Goal: Find specific page/section: Find specific page/section

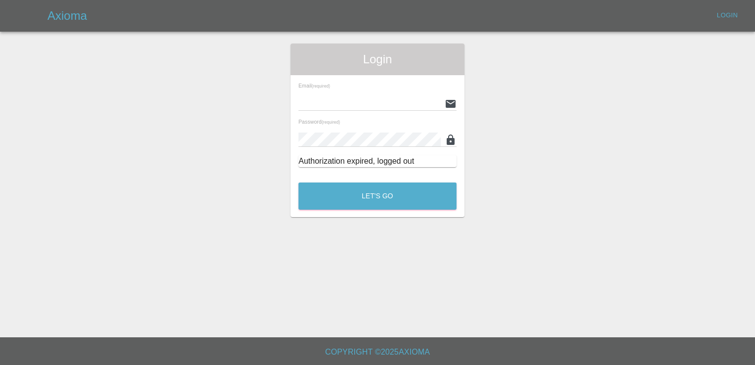
type input "[EMAIL_ADDRESS][DOMAIN_NAME]"
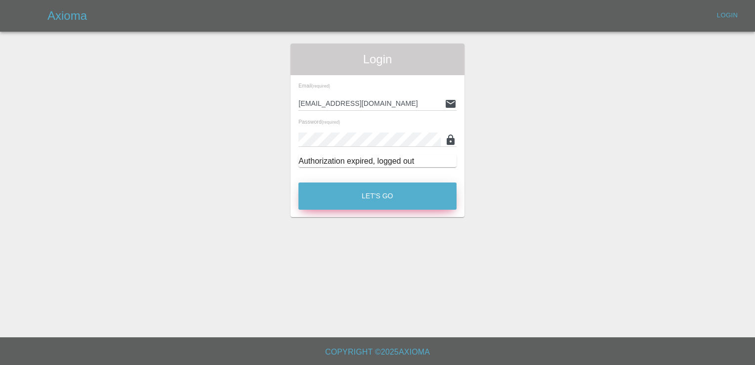
click at [368, 198] on button "Let's Go" at bounding box center [378, 195] width 158 height 27
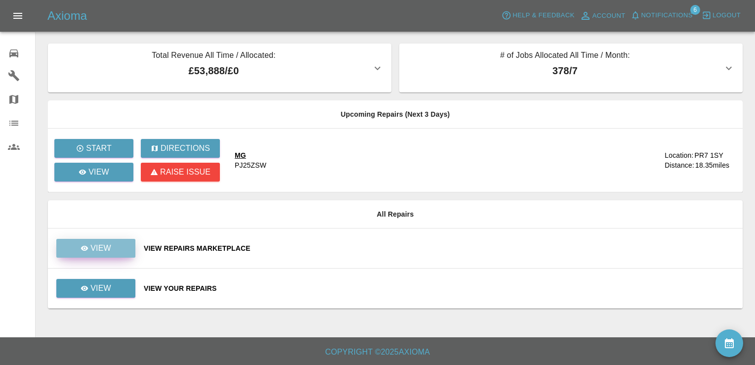
click at [89, 242] on div "View" at bounding box center [96, 248] width 31 height 12
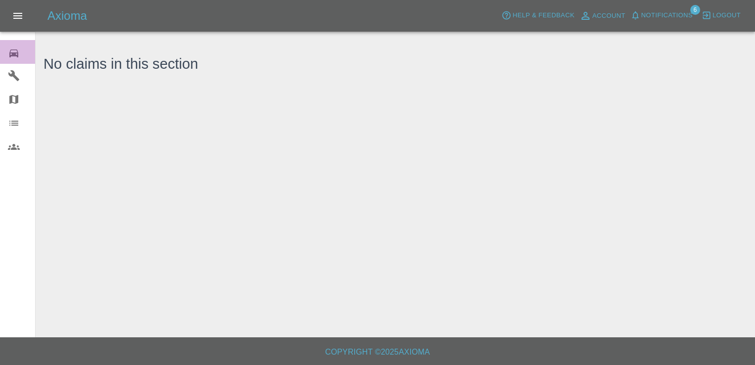
click at [22, 55] on div "0" at bounding box center [22, 52] width 28 height 14
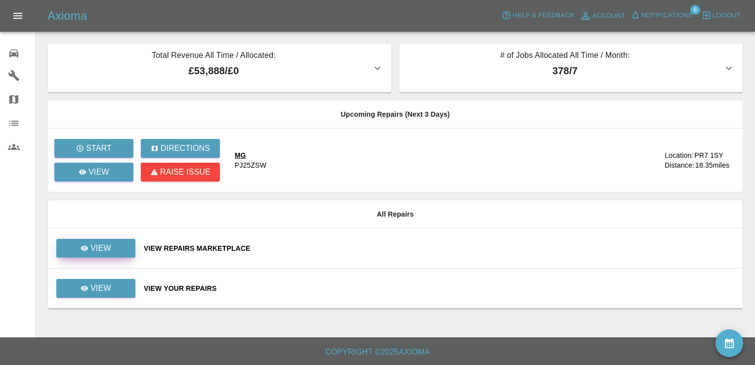
click at [94, 244] on p "View" at bounding box center [100, 248] width 21 height 12
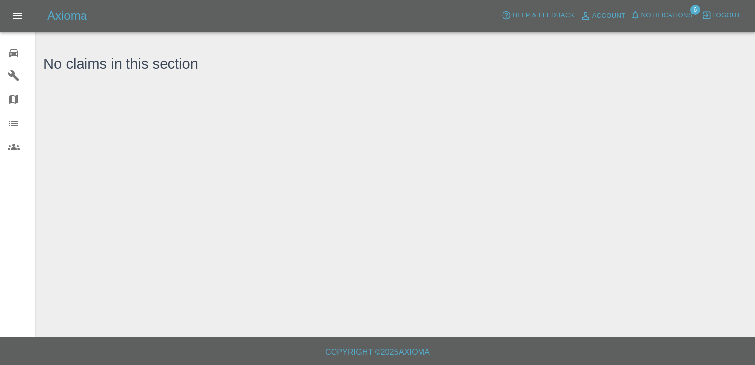
click at [17, 49] on icon at bounding box center [13, 53] width 9 height 8
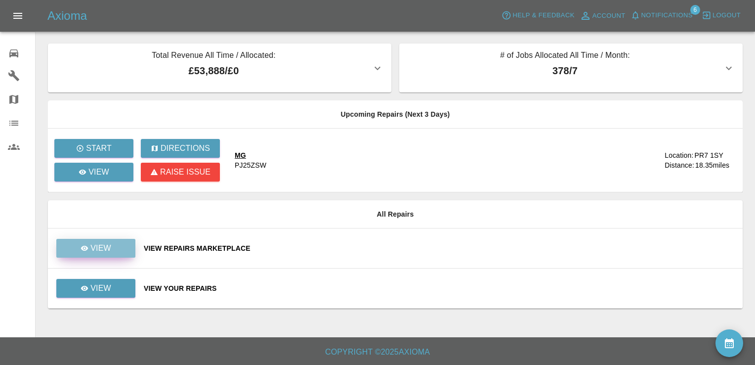
click at [92, 243] on p "View" at bounding box center [100, 248] width 21 height 12
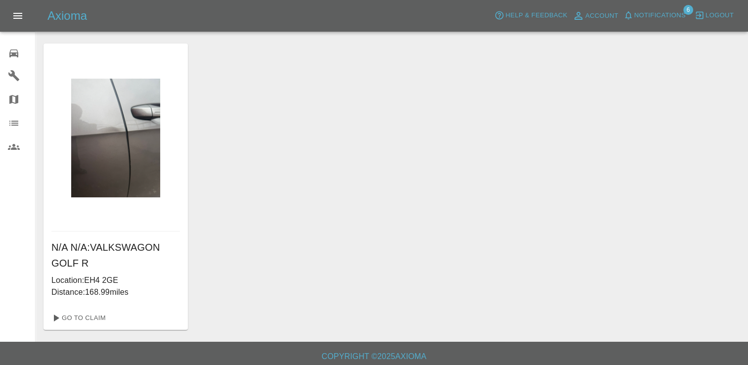
click at [38, 46] on main "N/A N/A : VALKSWAGON GOLF R Location: [GEOGRAPHIC_DATA] Distance: 168.99 miles …" at bounding box center [374, 171] width 748 height 342
click at [16, 51] on icon at bounding box center [14, 53] width 12 height 12
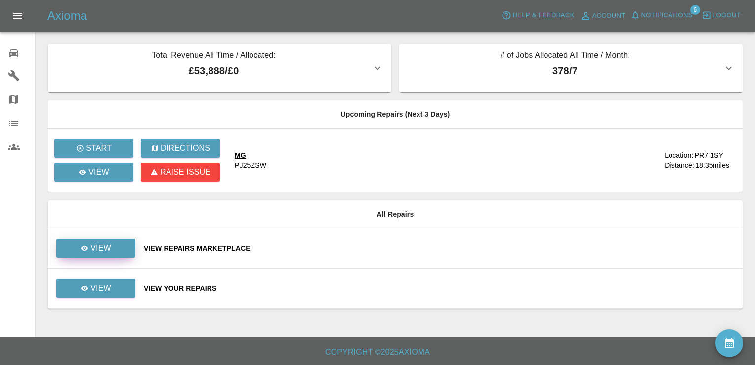
click at [96, 243] on p "View" at bounding box center [100, 248] width 21 height 12
